Goal: Find specific page/section: Find specific page/section

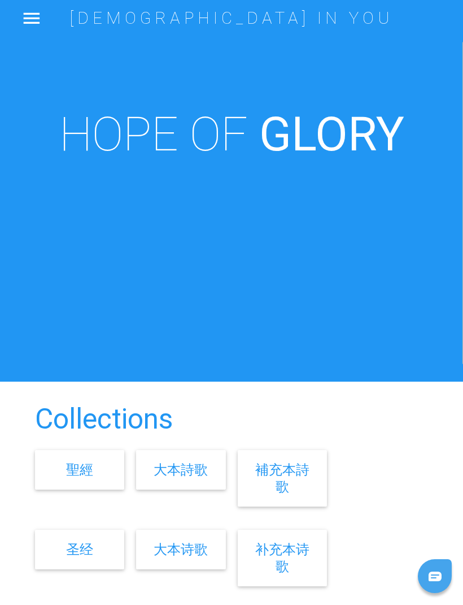
scroll to position [19, 0]
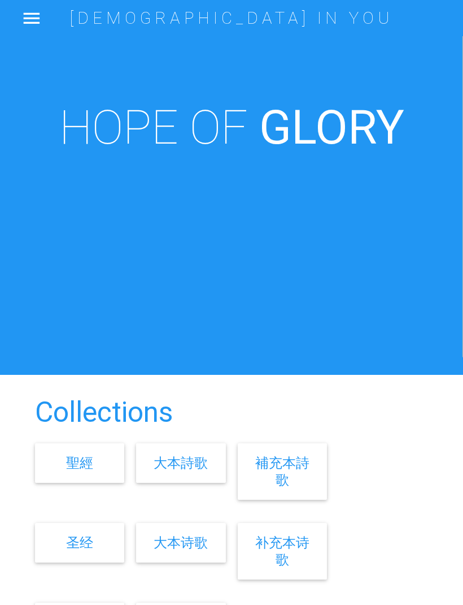
click at [288, 487] on link "補充本詩歌" at bounding box center [282, 470] width 54 height 33
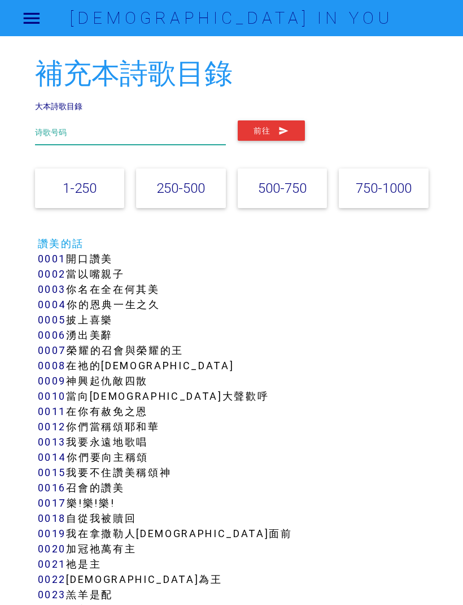
click at [162, 133] on input "text" at bounding box center [130, 132] width 191 height 24
type input "201"
click at [276, 138] on button "前往" at bounding box center [271, 130] width 67 height 20
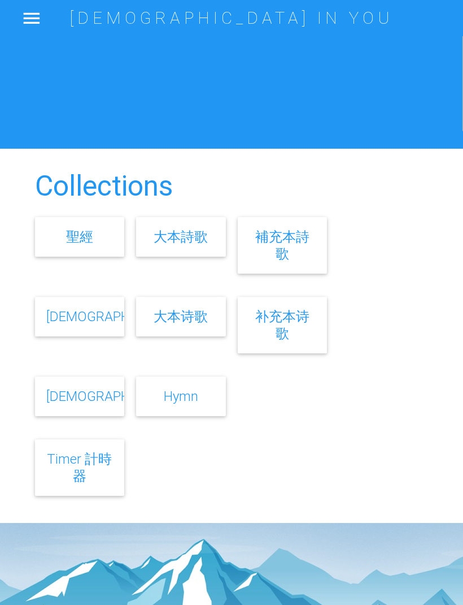
click at [78, 245] on link "聖經" at bounding box center [79, 236] width 27 height 16
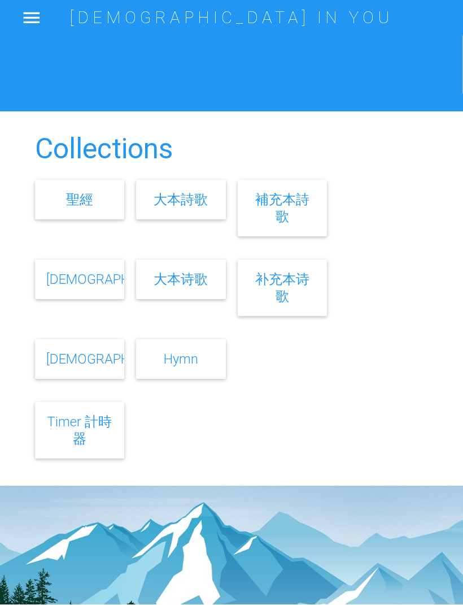
scroll to position [282, 0]
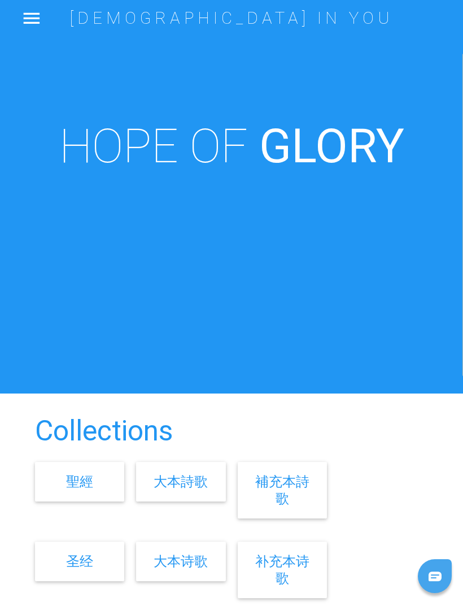
scroll to position [40, 0]
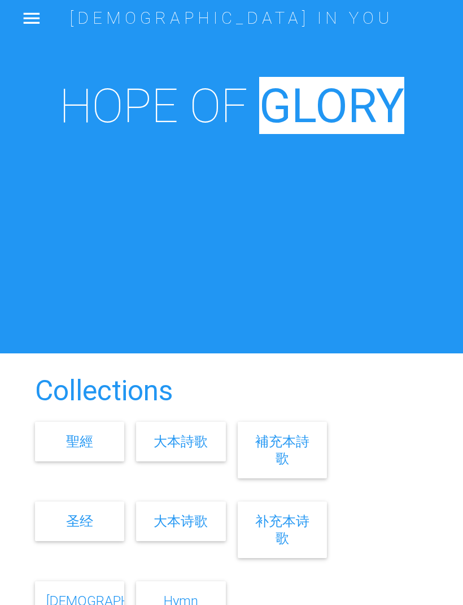
click at [89, 449] on link "聖經" at bounding box center [79, 441] width 27 height 16
